Goal: Task Accomplishment & Management: Use online tool/utility

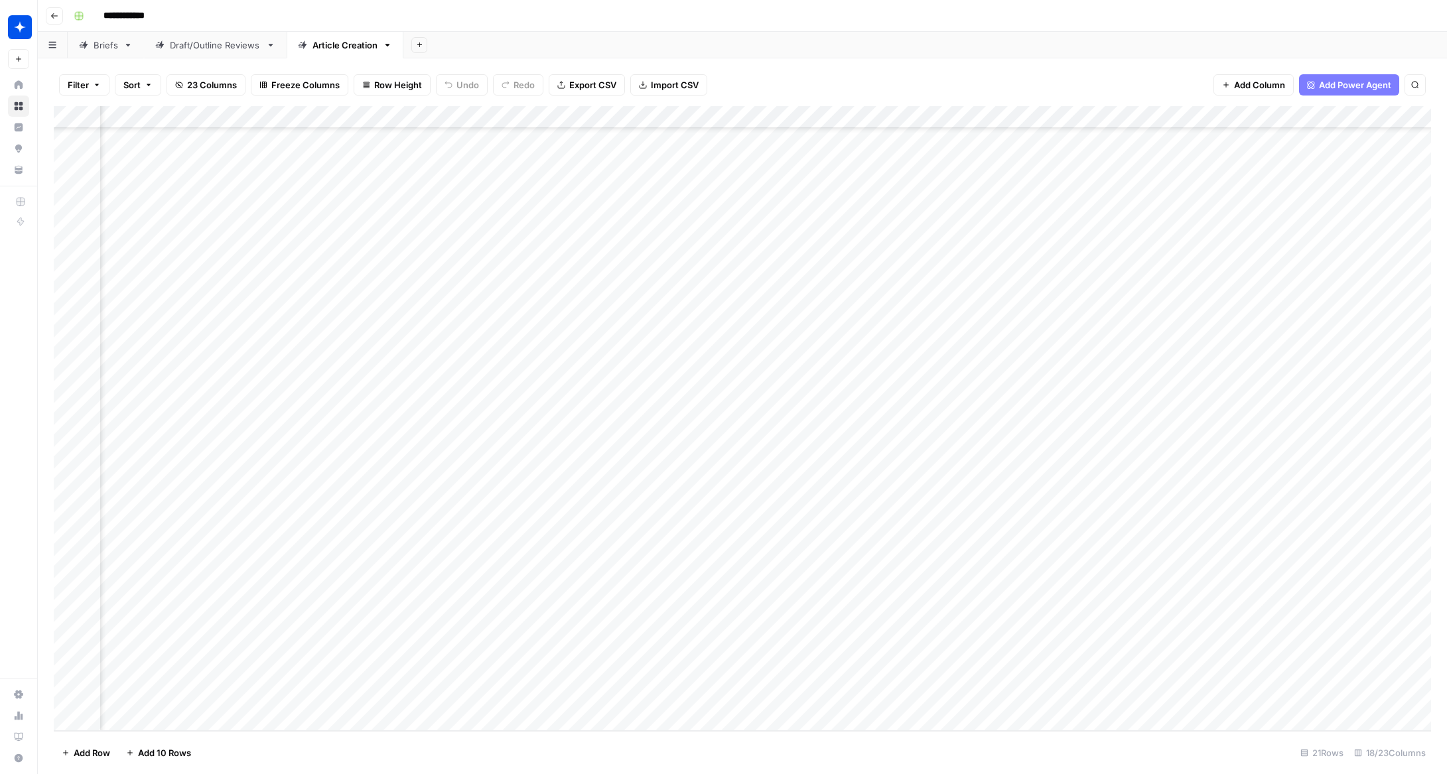
scroll to position [143, 974]
click at [868, 615] on div "Add Column" at bounding box center [743, 418] width 1378 height 625
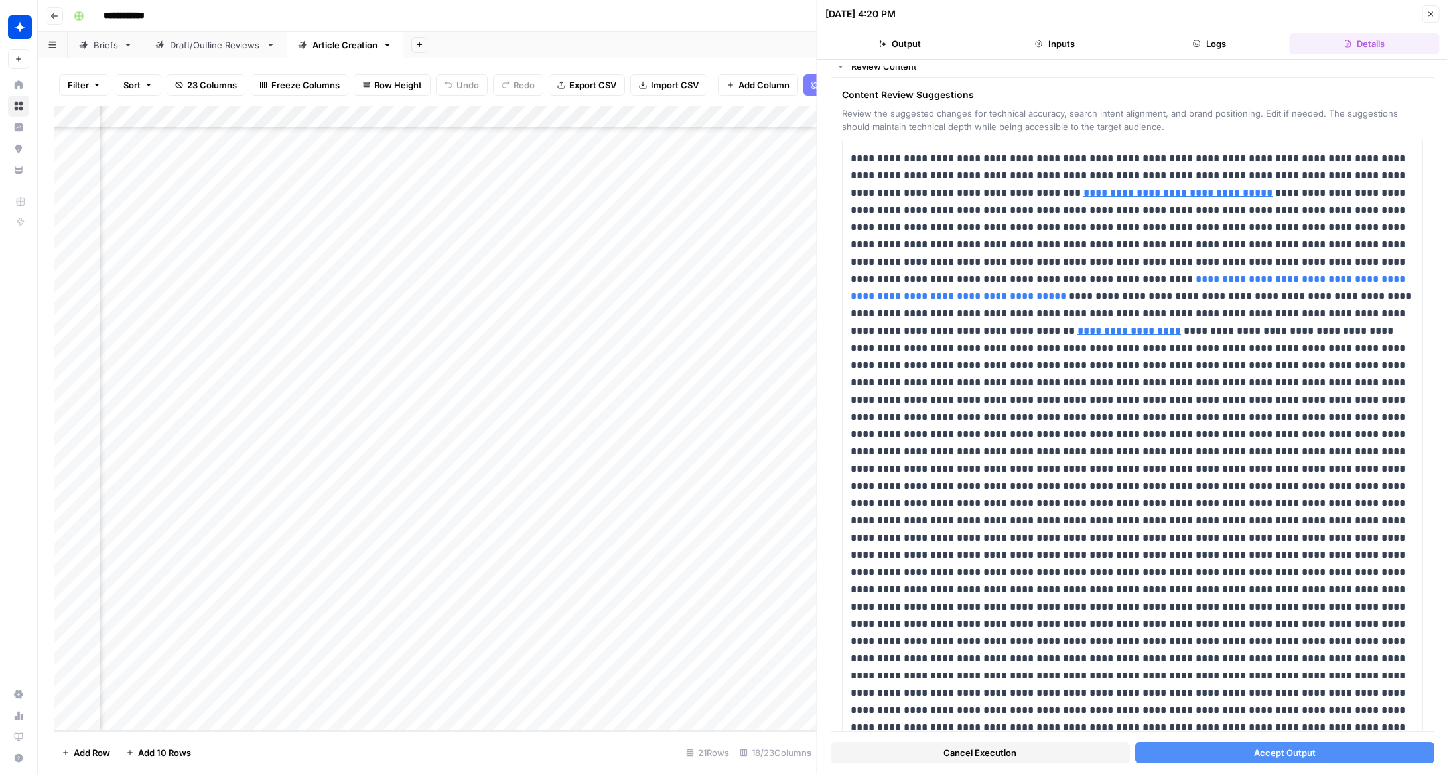
scroll to position [42, 0]
click at [1174, 752] on button "Accept Output" at bounding box center [1284, 753] width 299 height 21
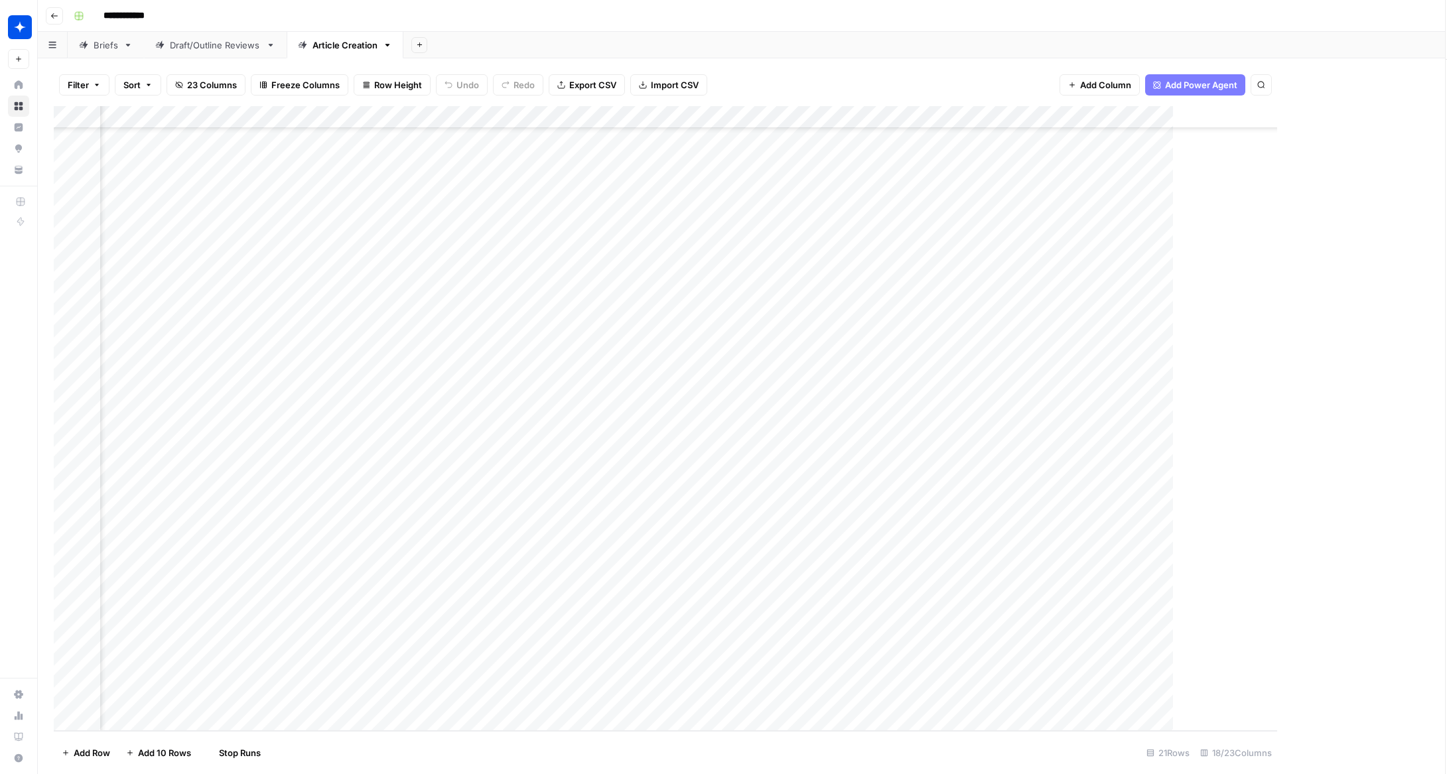
scroll to position [143, 958]
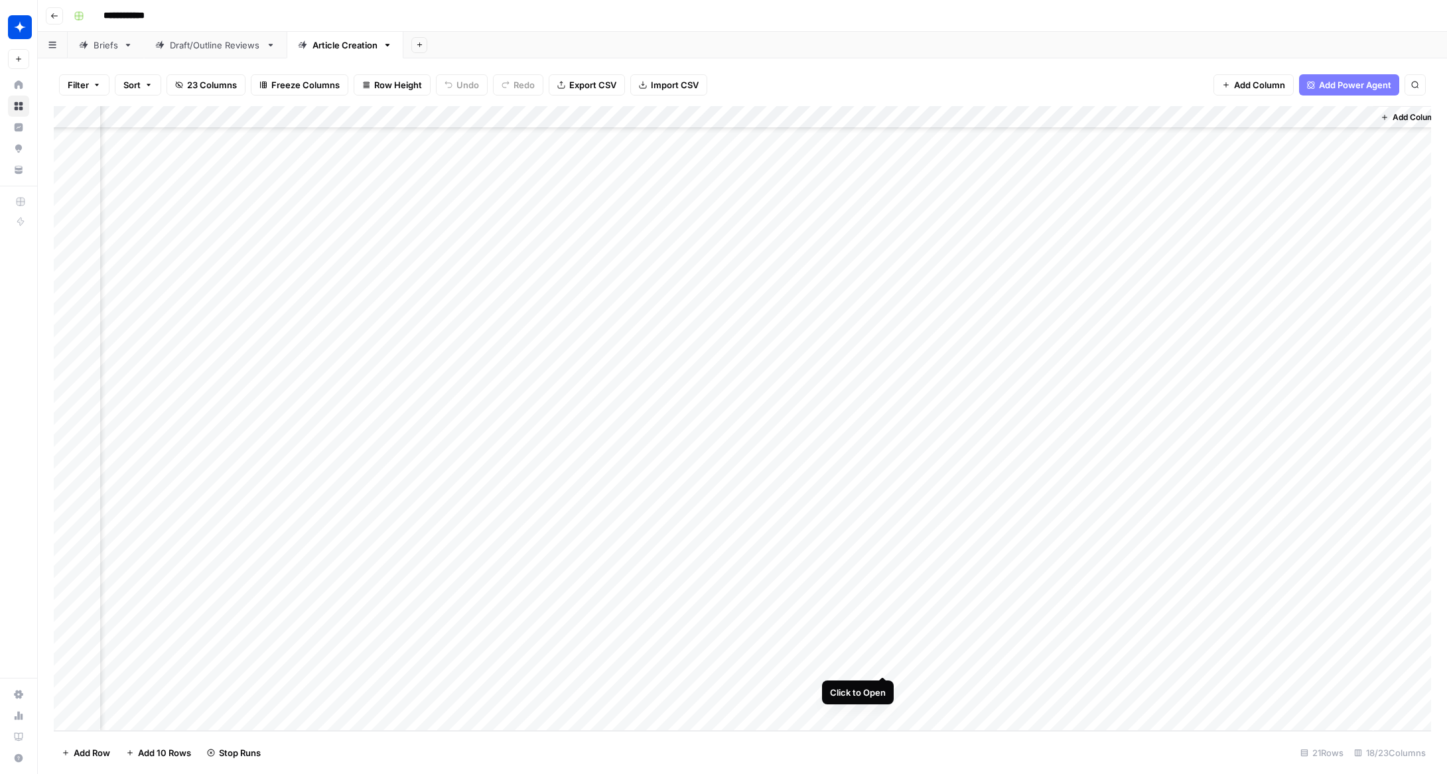
click at [881, 649] on div "Add Column" at bounding box center [743, 418] width 1378 height 625
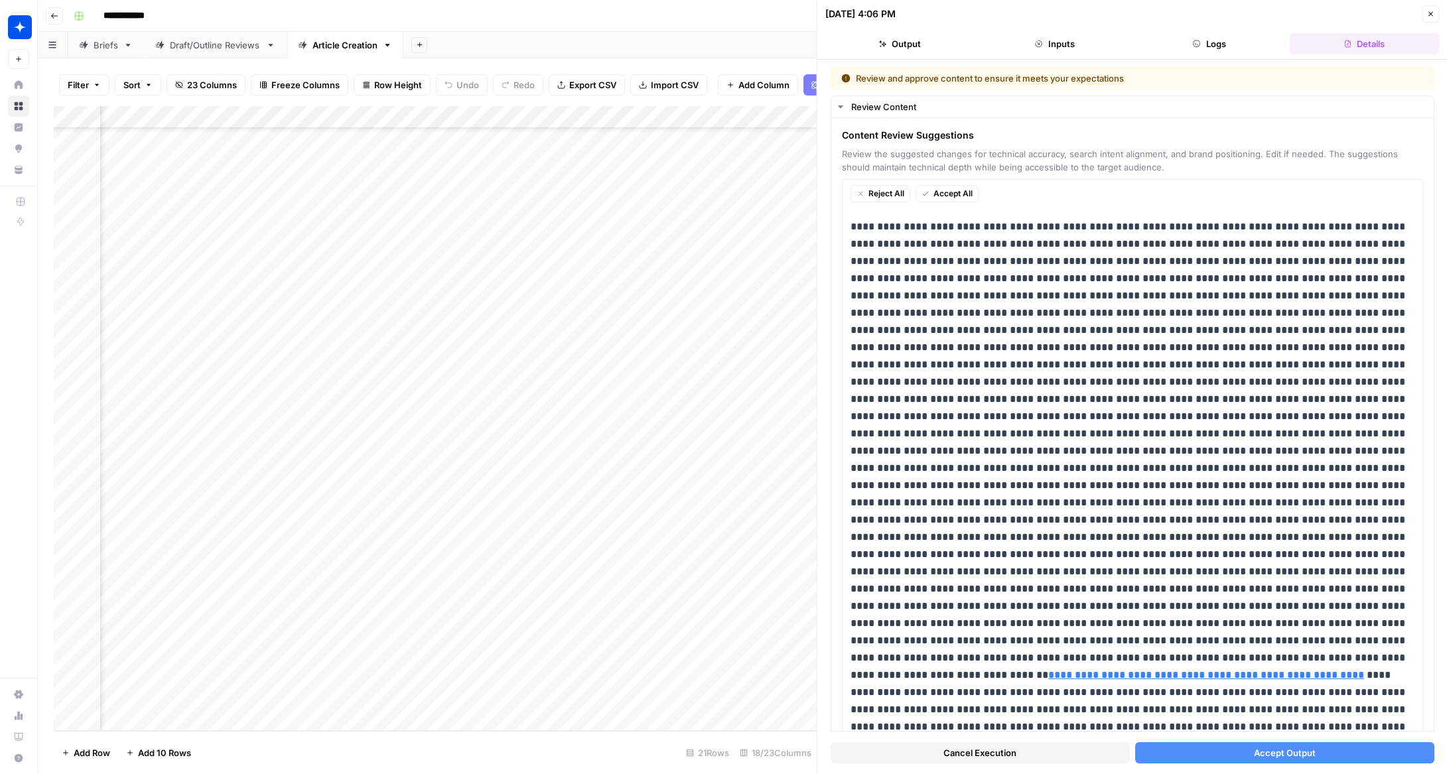
click at [1234, 757] on button "Accept Output" at bounding box center [1284, 753] width 299 height 21
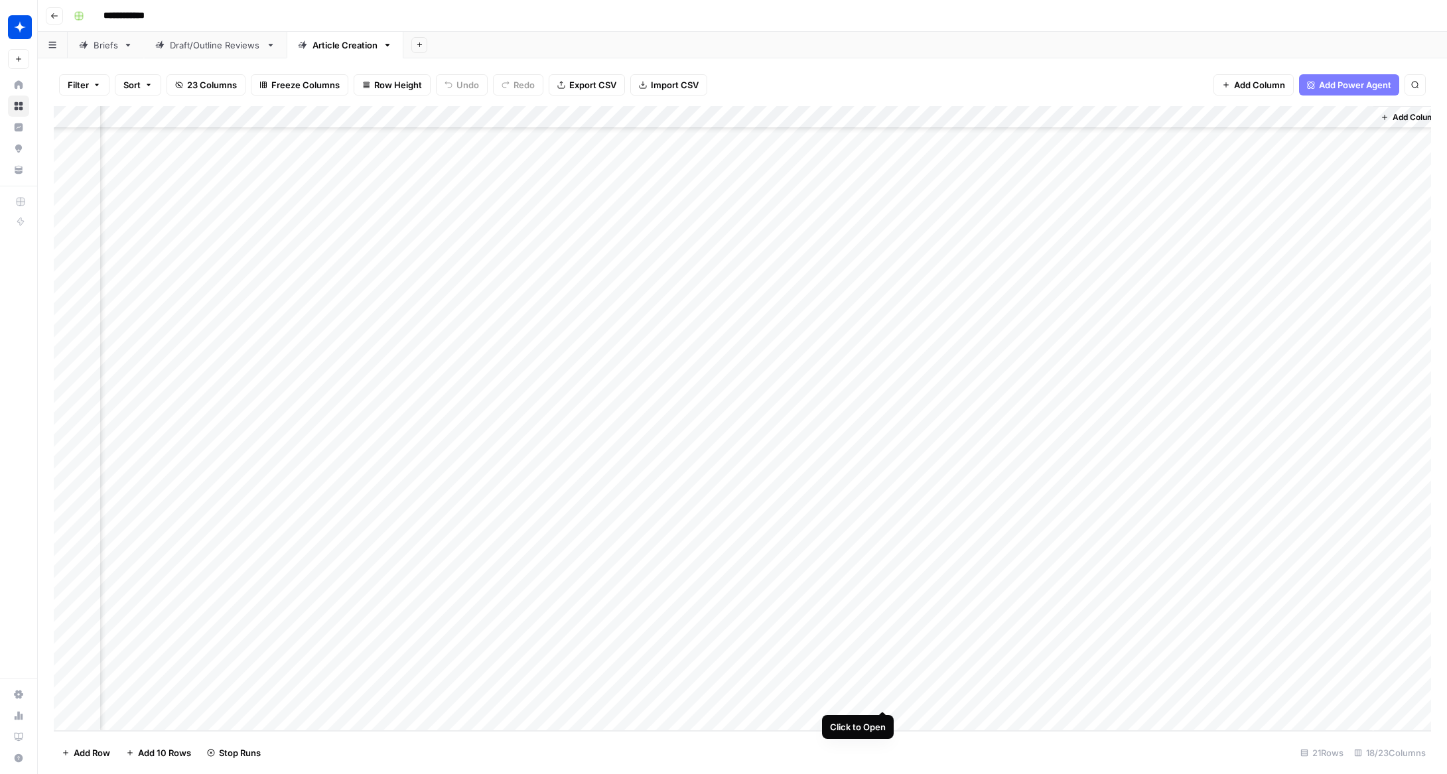
click at [883, 685] on div "Add Column" at bounding box center [743, 418] width 1378 height 625
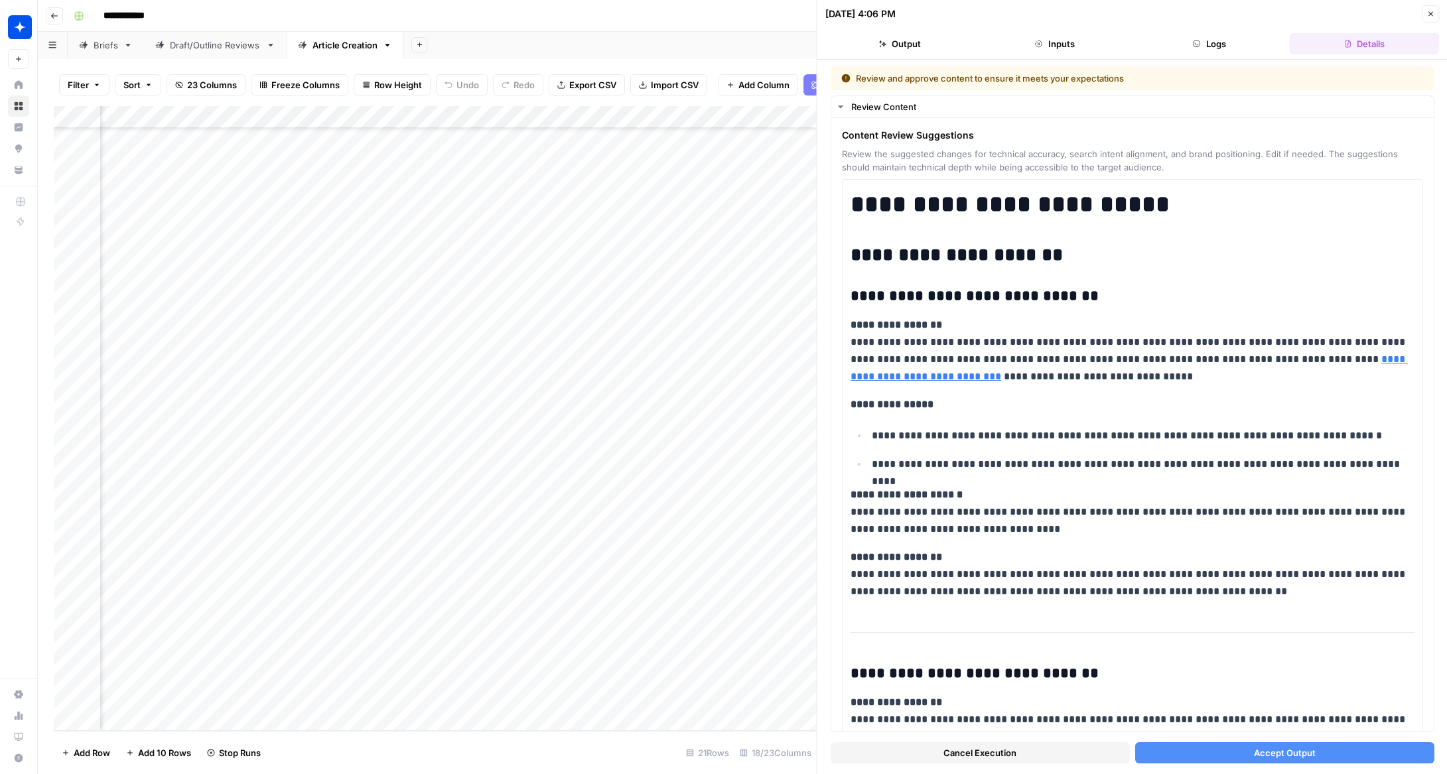
click at [1208, 755] on button "Accept Output" at bounding box center [1284, 753] width 299 height 21
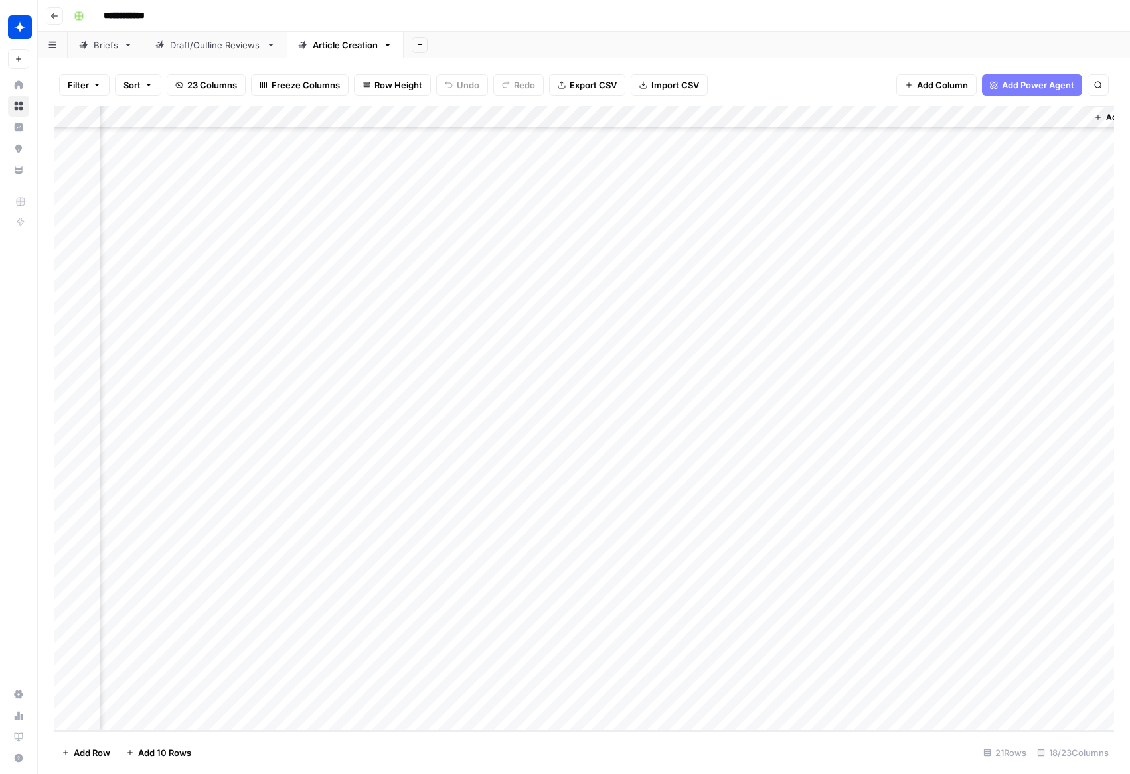
scroll to position [143, 1292]
